Goal: Information Seeking & Learning: Learn about a topic

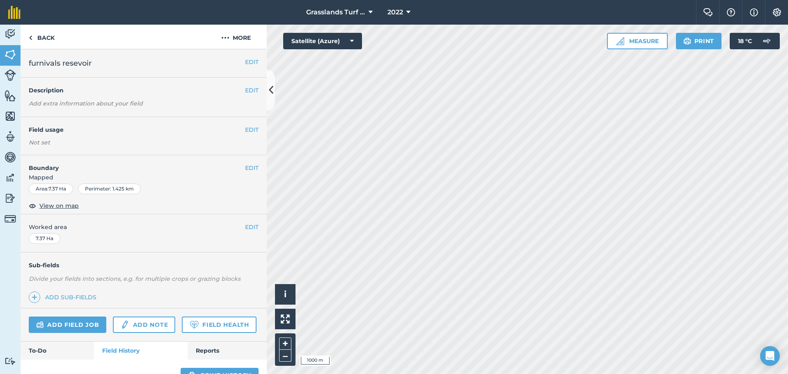
scroll to position [240, 0]
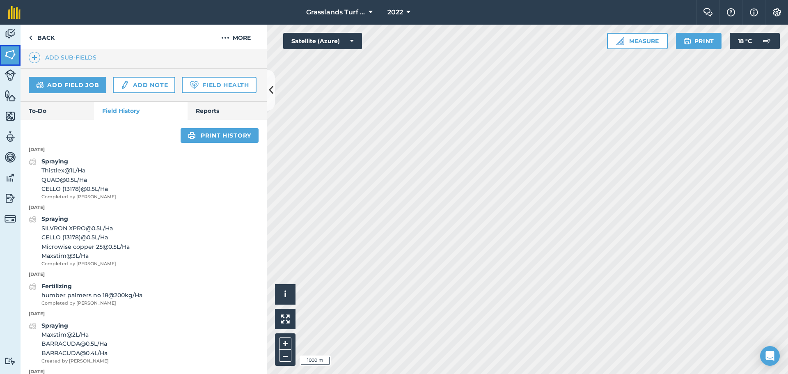
click at [11, 50] on img at bounding box center [10, 54] width 11 height 12
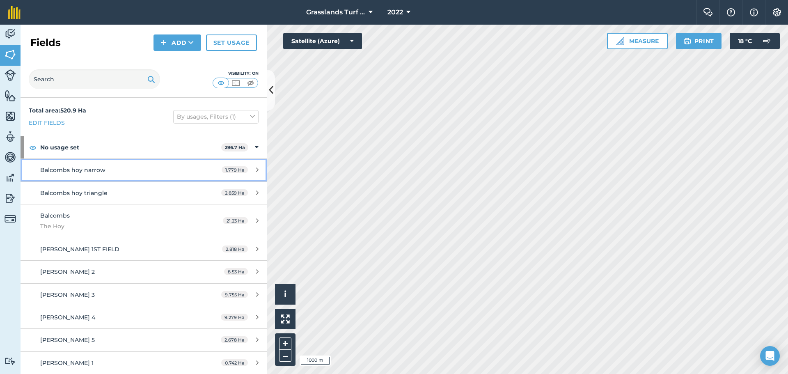
click at [151, 170] on div "Balcombs hoy narrow" at bounding box center [117, 169] width 154 height 9
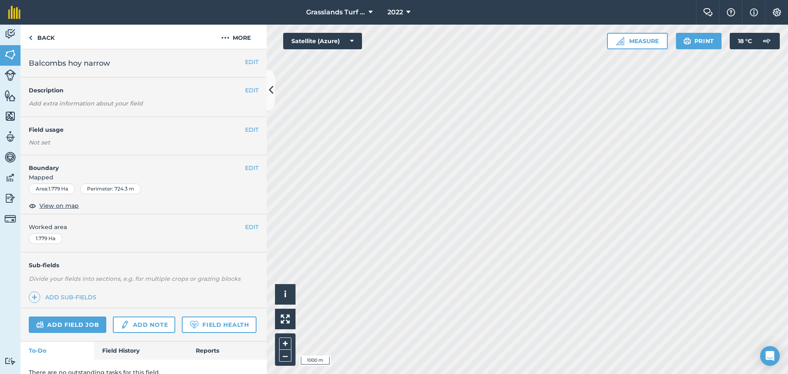
scroll to position [34, 0]
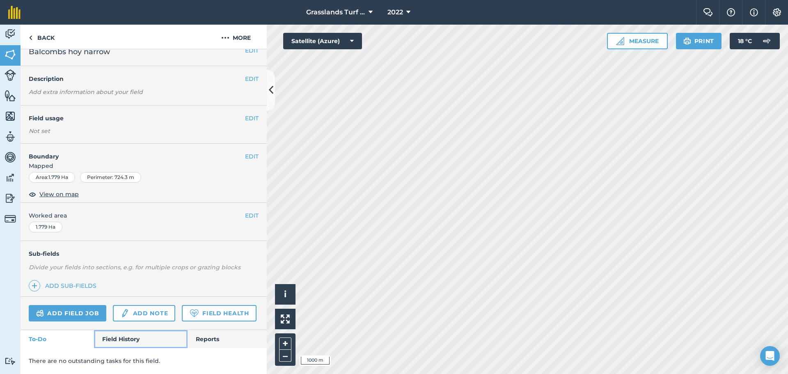
click at [124, 336] on link "Field History" at bounding box center [140, 339] width 93 height 18
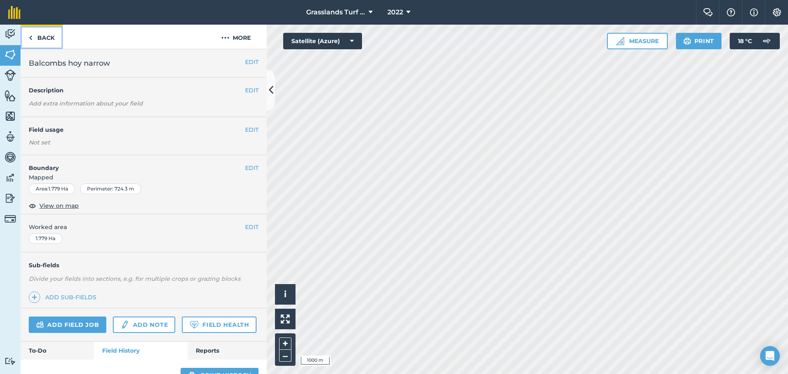
click at [49, 35] on link "Back" at bounding box center [42, 37] width 42 height 24
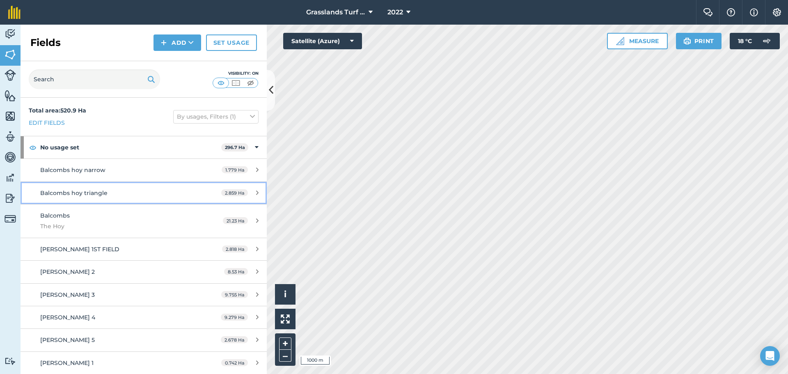
click at [226, 192] on span "2.859 Ha" at bounding box center [234, 192] width 27 height 7
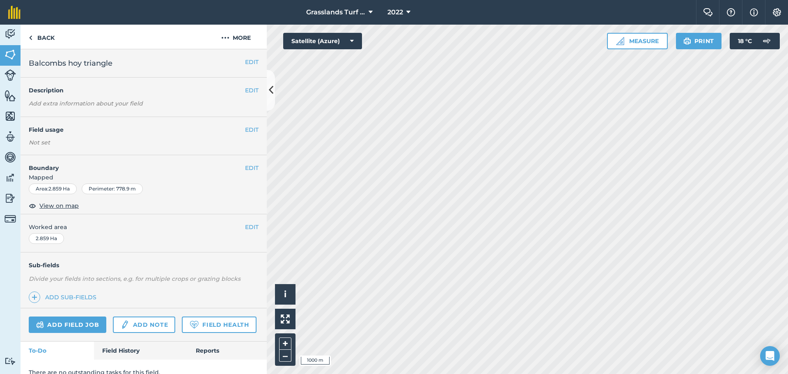
scroll to position [34, 0]
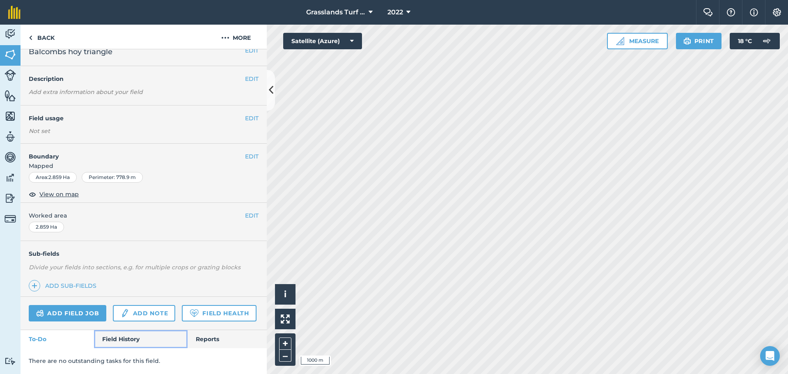
click at [134, 334] on link "Field History" at bounding box center [140, 339] width 93 height 18
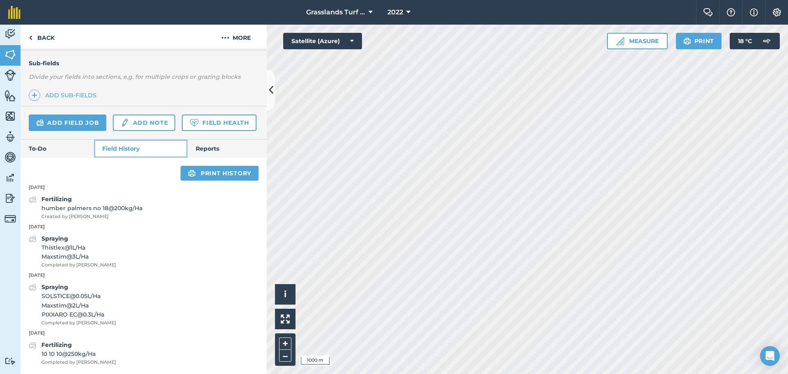
scroll to position [225, 0]
click at [217, 173] on link "Print history" at bounding box center [220, 173] width 78 height 15
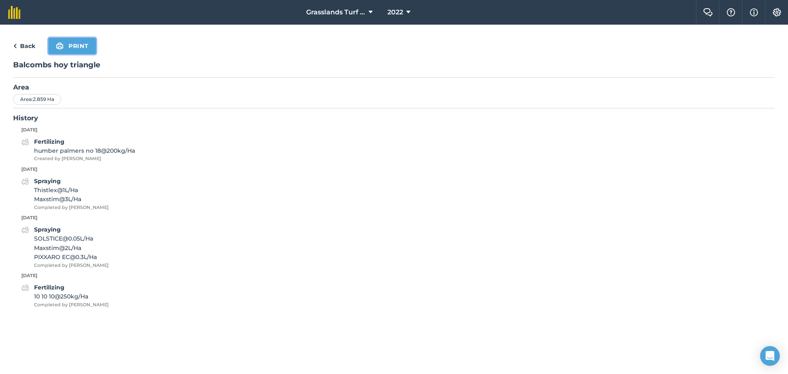
click at [80, 45] on button "Print" at bounding box center [72, 46] width 48 height 16
click at [24, 43] on link "Back" at bounding box center [24, 46] width 22 height 10
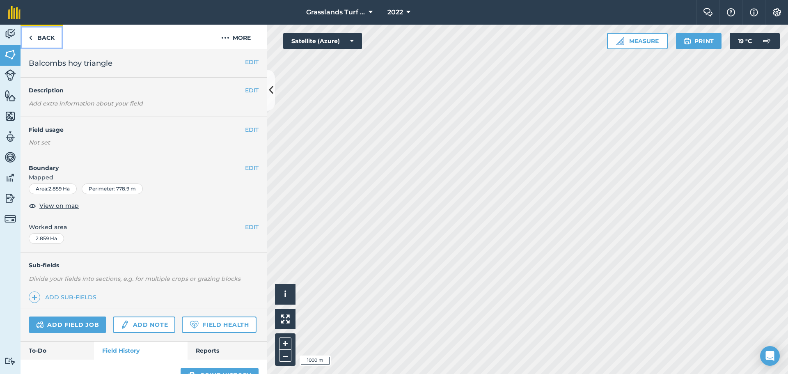
click at [35, 35] on link "Back" at bounding box center [42, 37] width 42 height 24
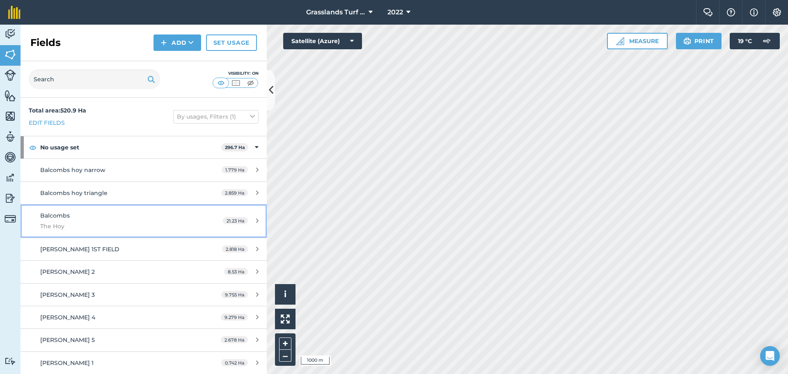
click at [89, 223] on span "The Hoy" at bounding box center [117, 226] width 154 height 9
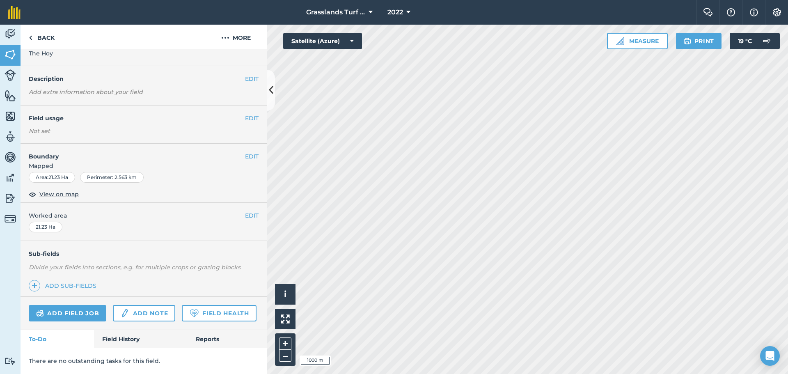
scroll to position [44, 0]
click at [129, 338] on link "Field History" at bounding box center [140, 339] width 93 height 18
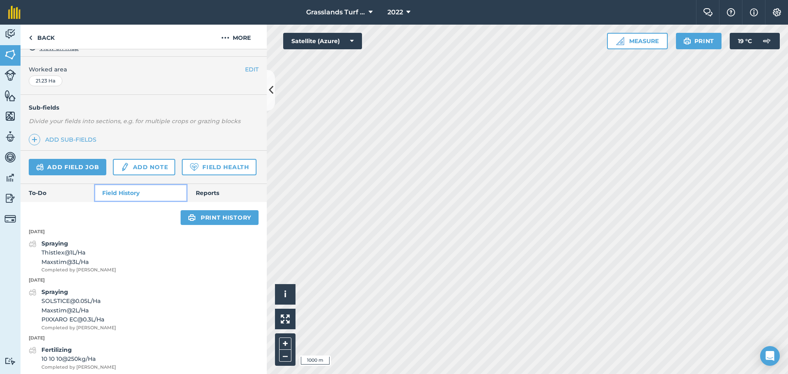
scroll to position [195, 0]
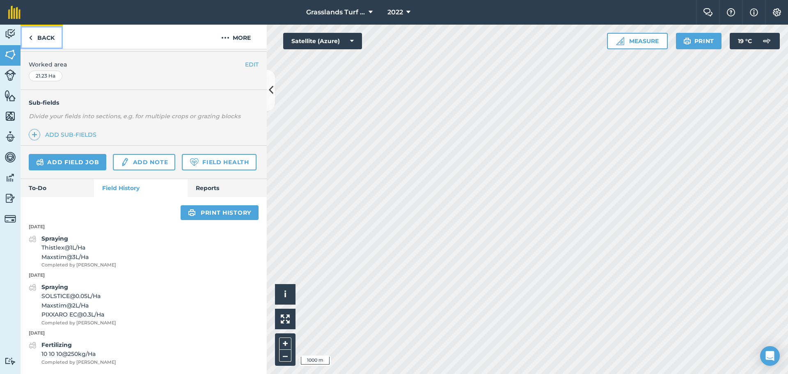
click at [52, 37] on link "Back" at bounding box center [42, 37] width 42 height 24
